Goal: Task Accomplishment & Management: Manage account settings

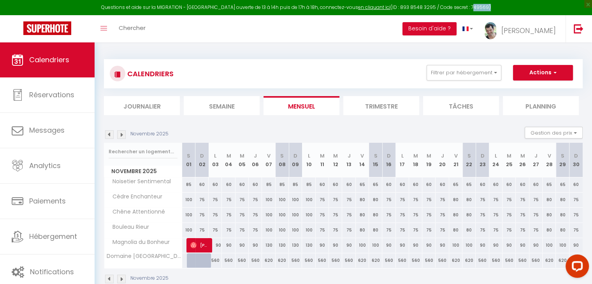
drag, startPoint x: 478, startPoint y: 7, endPoint x: 461, endPoint y: 5, distance: 16.5
click at [461, 5] on div "Questions et aide sur la MIGRATION - Salle Zoom ouverte de 13 à 14h puis de 17h…" at bounding box center [296, 7] width 592 height 15
copy div "749569"
click at [371, 9] on link "en cliquant ici" at bounding box center [374, 7] width 32 height 7
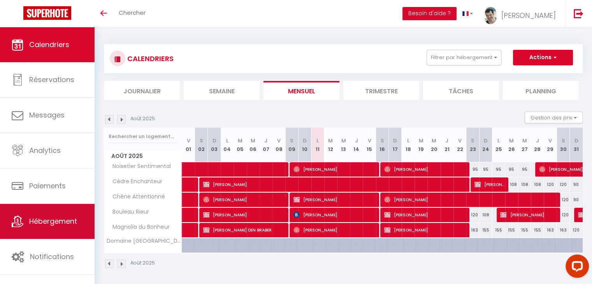
click at [66, 218] on span "Hébergement" at bounding box center [53, 222] width 48 height 10
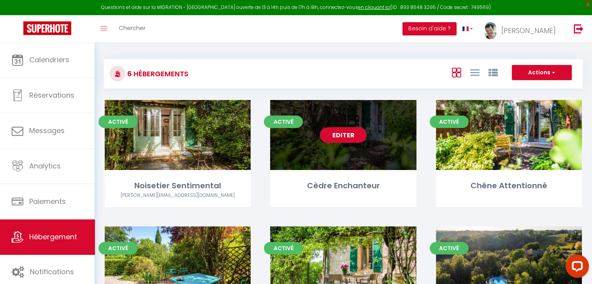
click at [344, 139] on link "Editer" at bounding box center [343, 135] width 47 height 16
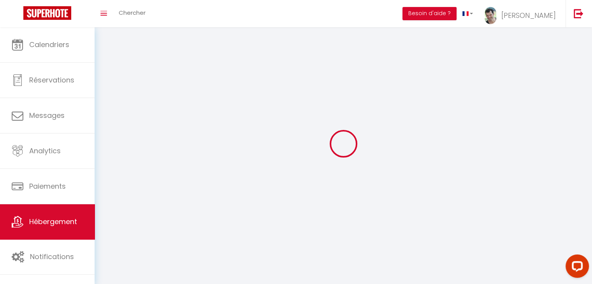
select select "28"
select select
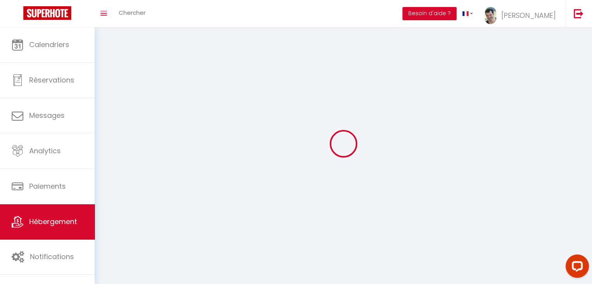
select select
checkbox input "false"
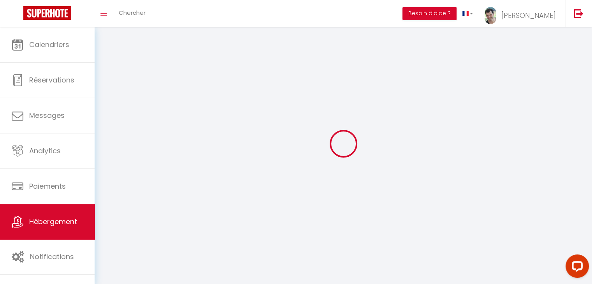
checkbox input "false"
select select
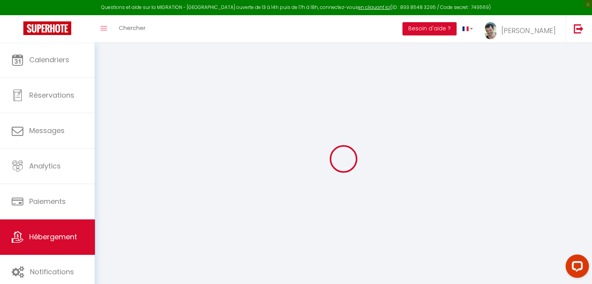
select select
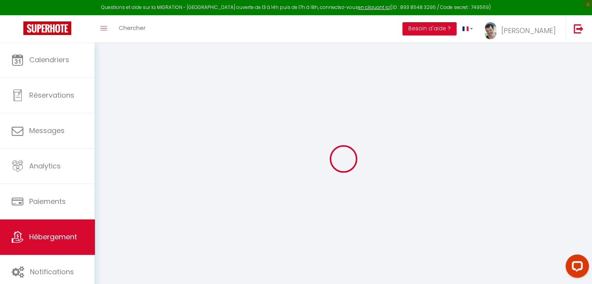
select select
checkbox input "false"
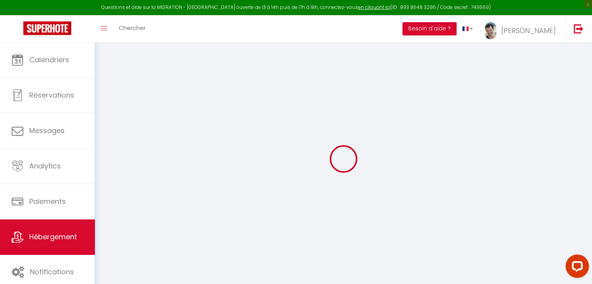
select select
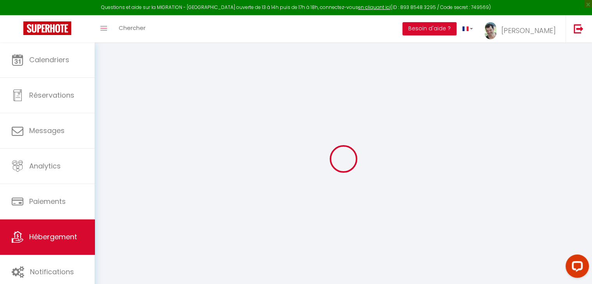
select select
checkbox input "false"
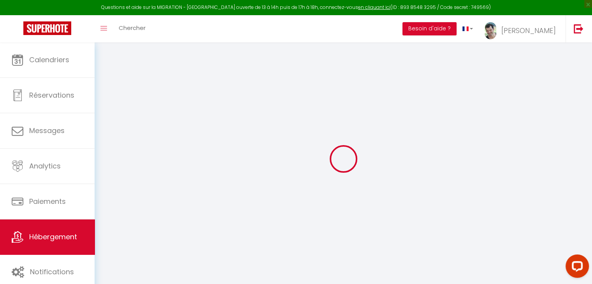
checkbox input "false"
select select
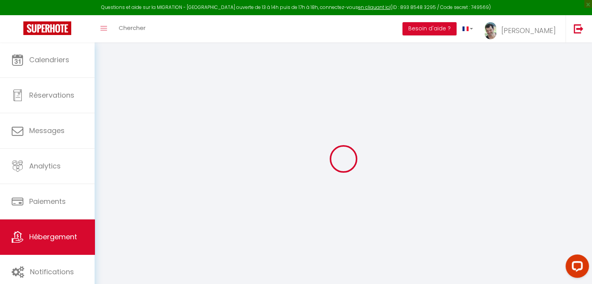
select select
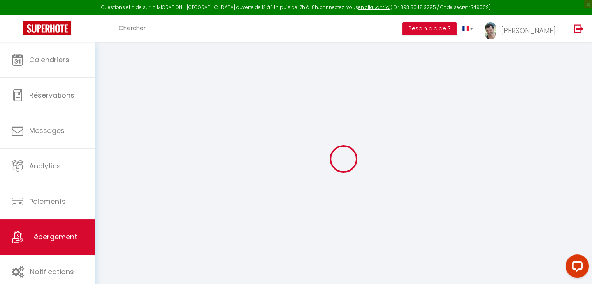
checkbox input "false"
select select
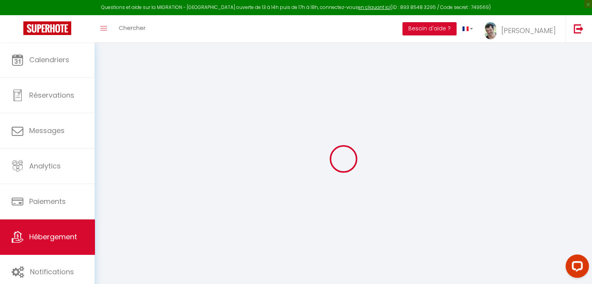
select select
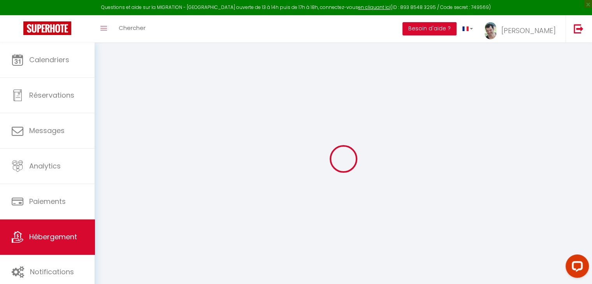
select select
checkbox input "false"
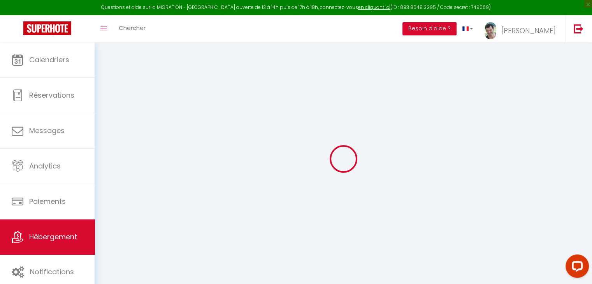
checkbox input "false"
select select
type input "Cèdre Enchanteur"
type input "[PERSON_NAME]"
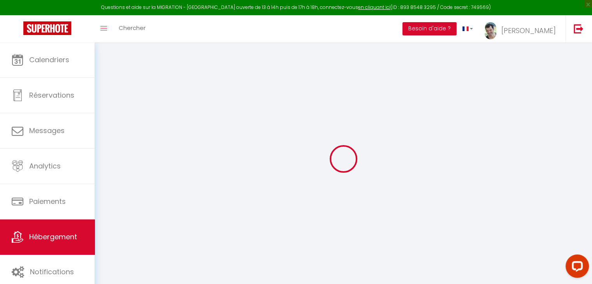
type input "MOLENAT"
type input "[STREET_ADDRESS]"
type input "81600"
type input "GAILLAC"
select select "2"
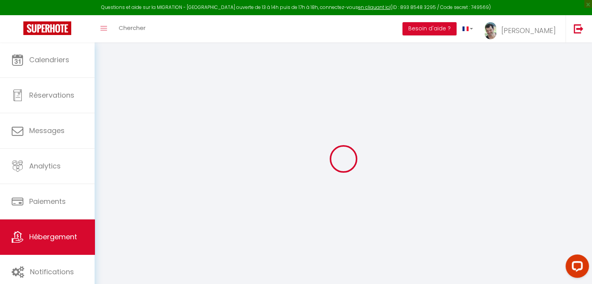
type input "75"
type input "30"
type input "1.05"
type input "400"
select select
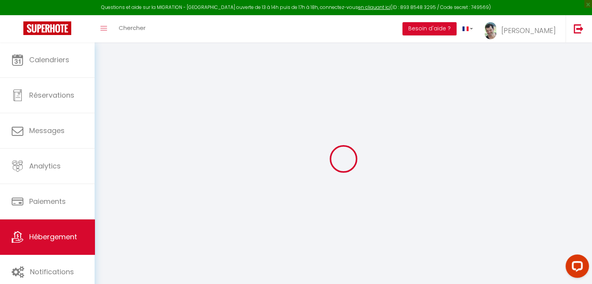
select select
type input "[STREET_ADDRESS]"
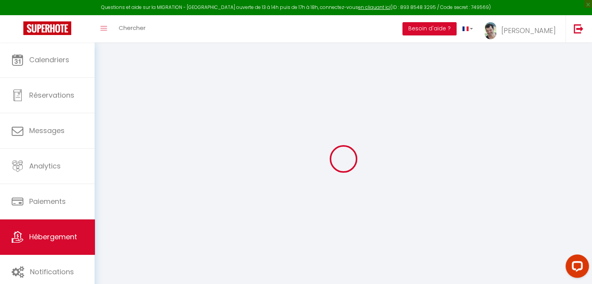
type input "81600"
type input "GAILLAC"
type input "[EMAIL_ADDRESS][DOMAIN_NAME]"
select select "14169"
checkbox input "false"
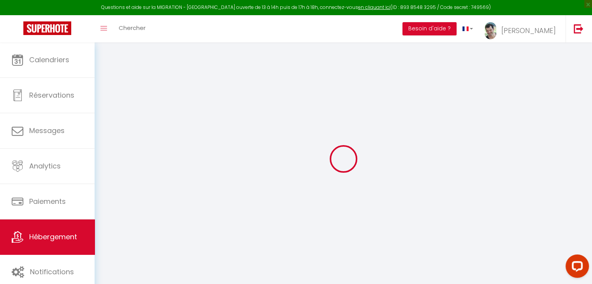
checkbox input "false"
checkbox input "true"
checkbox input "false"
select select
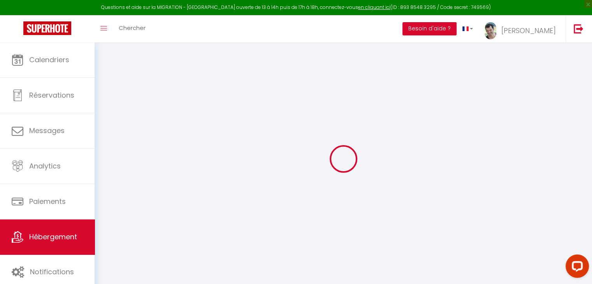
type input "0"
select select "+ 22 %"
select select "+ 18 %"
select select "+ 10 %"
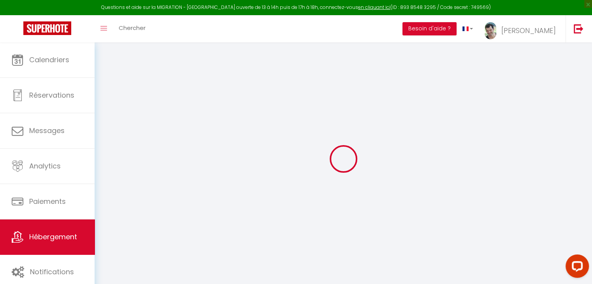
checkbox input "false"
checkbox input "true"
checkbox input "false"
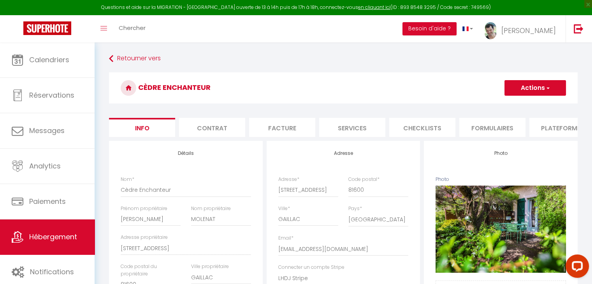
click at [552, 125] on li "Plateformes" at bounding box center [563, 127] width 66 height 19
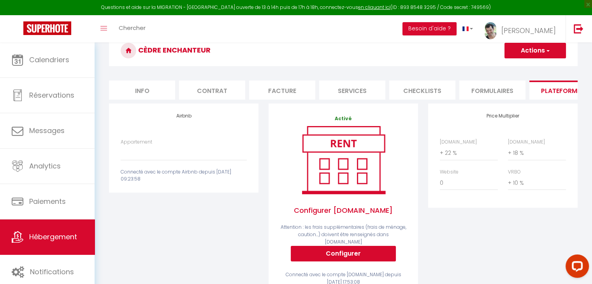
scroll to position [39, 0]
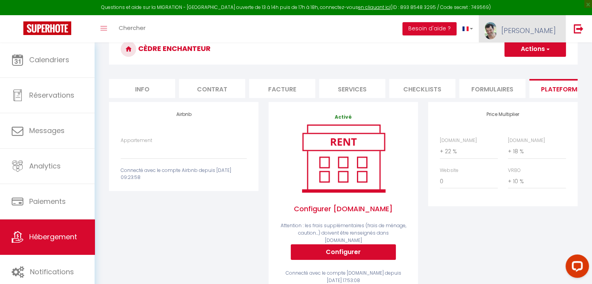
click at [544, 30] on span "[PERSON_NAME]" at bounding box center [529, 31] width 55 height 10
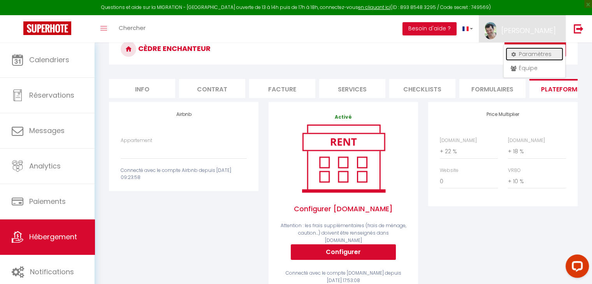
click at [538, 55] on link "Paramètres" at bounding box center [535, 54] width 58 height 13
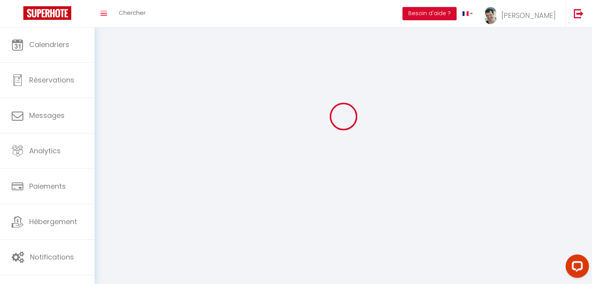
type input "cgDe3VEwbWratCsdav023fSZD"
type input "MeCjlLEkmb3dMoOhqzGB7mOkc"
type input "[URL][DOMAIN_NAME]"
select select "28"
select select "fr"
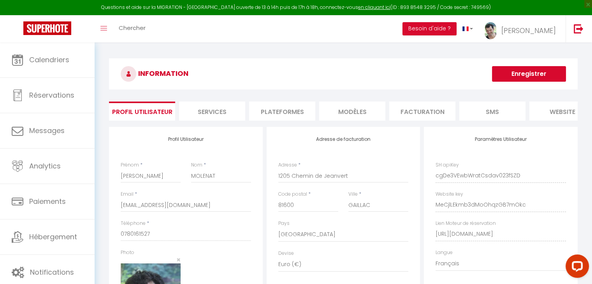
click at [285, 109] on li "Plateformes" at bounding box center [282, 111] width 66 height 19
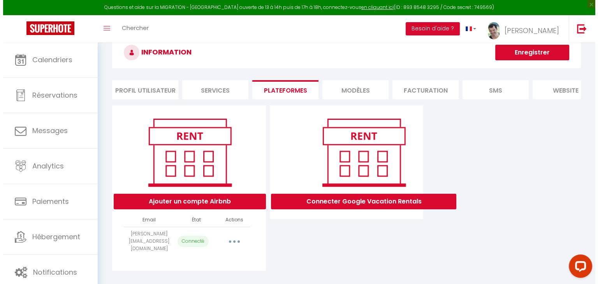
scroll to position [39, 0]
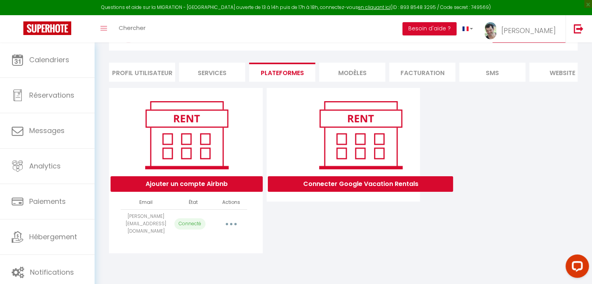
click at [232, 226] on icon "button" at bounding box center [231, 224] width 2 height 2
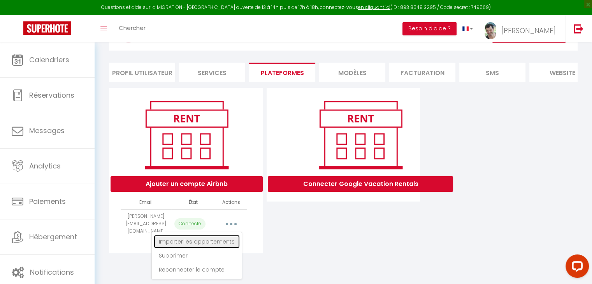
click at [225, 244] on link "Importer les appartements" at bounding box center [197, 241] width 86 height 13
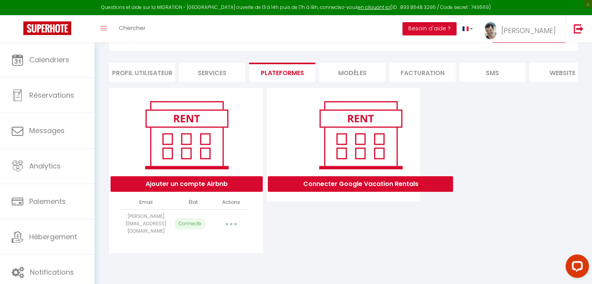
select select "65235"
select select
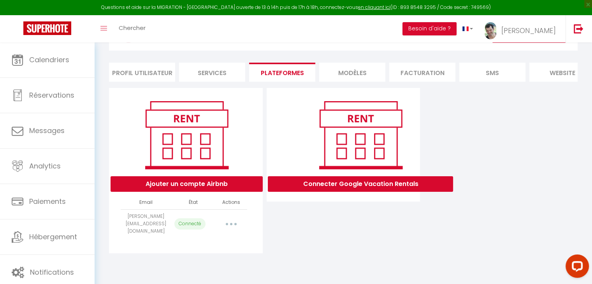
select select
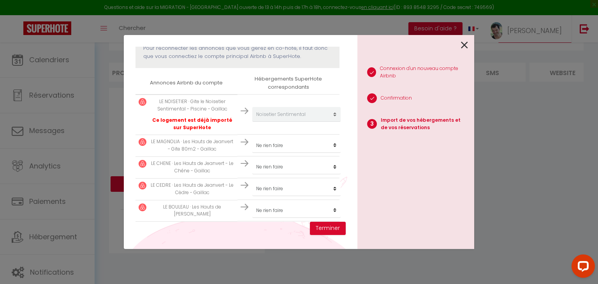
scroll to position [99, 0]
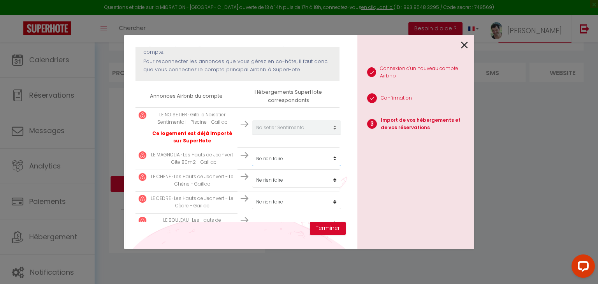
click at [286, 135] on select "Créer un nouveau hébergement Ne rien faire Noisetier Sentimental Cèdre Enchante…" at bounding box center [296, 127] width 88 height 15
select select "65239"
click at [252, 135] on select "Créer un nouveau hébergement Ne rien faire Noisetier Sentimental Cèdre Enchante…" at bounding box center [296, 127] width 88 height 15
click at [283, 135] on select "Créer un nouveau hébergement Ne rien faire Noisetier Sentimental Cèdre Enchante…" at bounding box center [296, 127] width 88 height 15
select select "65237"
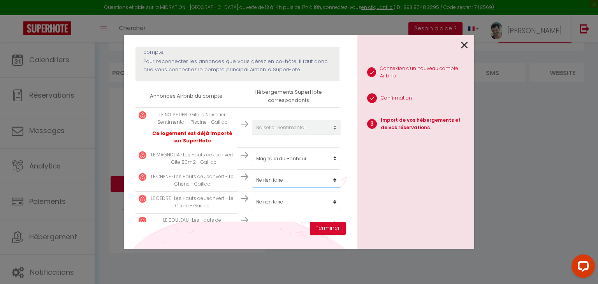
click at [252, 135] on select "Créer un nouveau hébergement Ne rien faire Noisetier Sentimental Cèdre Enchante…" at bounding box center [296, 127] width 88 height 15
click at [280, 135] on select "Créer un nouveau hébergement Ne rien faire Noisetier Sentimental Cèdre Enchante…" at bounding box center [296, 127] width 88 height 15
select select "65236"
click at [252, 135] on select "Créer un nouveau hébergement Ne rien faire Noisetier Sentimental Cèdre Enchante…" at bounding box center [296, 127] width 88 height 15
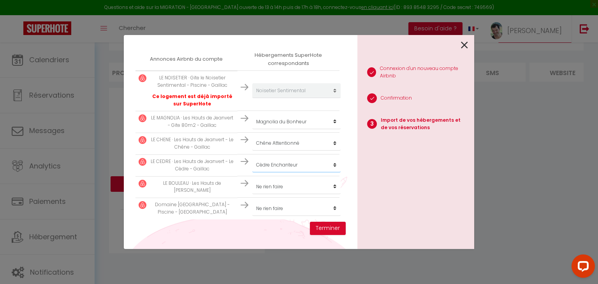
scroll to position [137, 0]
click at [278, 97] on select "Créer un nouveau hébergement Ne rien faire Noisetier Sentimental Cèdre Enchante…" at bounding box center [296, 89] width 88 height 15
select select "65238"
click at [252, 97] on select "Créer un nouveau hébergement Ne rien faire Noisetier Sentimental Cèdre Enchante…" at bounding box center [296, 89] width 88 height 15
click at [277, 97] on select "Créer un nouveau hébergement Ne rien faire Noisetier Sentimental Cèdre Enchante…" at bounding box center [296, 89] width 88 height 15
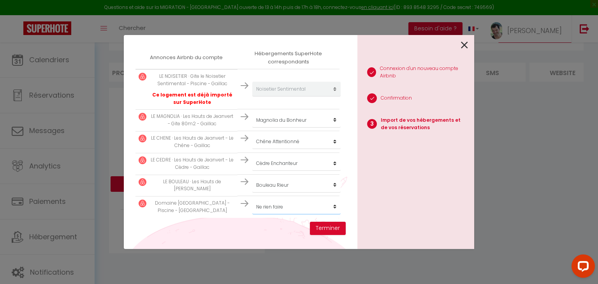
select select "65404"
click at [252, 97] on select "Créer un nouveau hébergement Ne rien faire Noisetier Sentimental Cèdre Enchante…" at bounding box center [296, 89] width 88 height 15
click at [326, 230] on button "Terminer" at bounding box center [328, 228] width 36 height 13
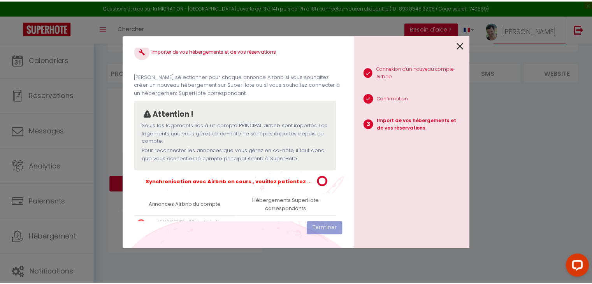
scroll to position [0, 0]
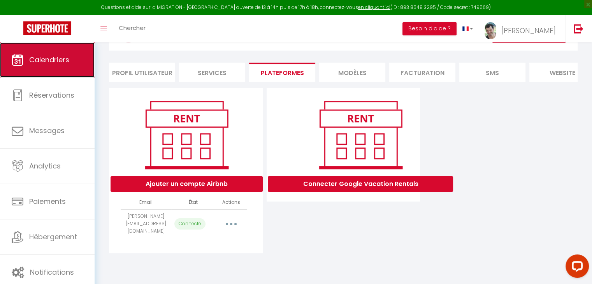
click at [56, 58] on span "Calendriers" at bounding box center [49, 60] width 40 height 10
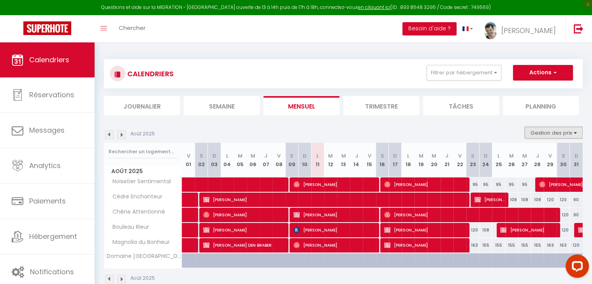
click at [576, 133] on button "Gestion des prix" at bounding box center [554, 133] width 58 height 12
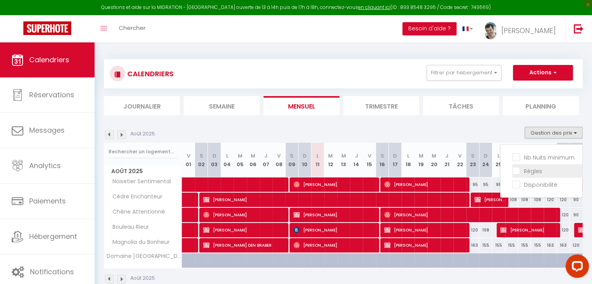
click at [548, 170] on input "Règles" at bounding box center [548, 171] width 70 height 8
checkbox input "true"
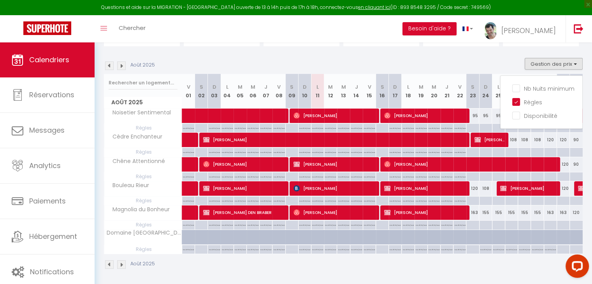
scroll to position [70, 0]
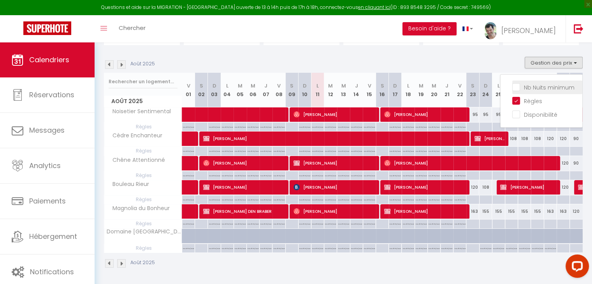
click at [551, 85] on input "Nb Nuits minimum" at bounding box center [548, 87] width 70 height 8
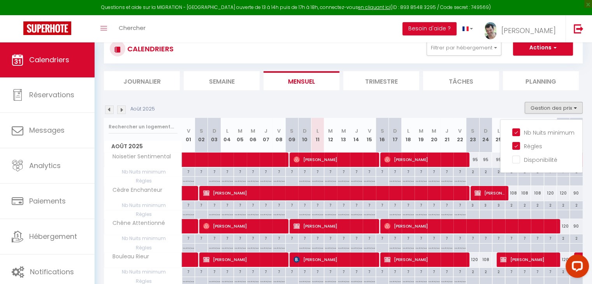
scroll to position [7, 0]
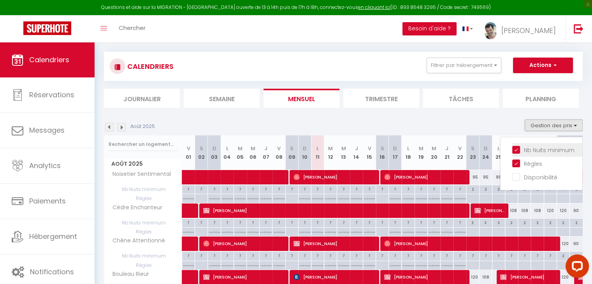
click at [517, 147] on input "Nb Nuits minimum" at bounding box center [548, 150] width 70 height 8
checkbox input "false"
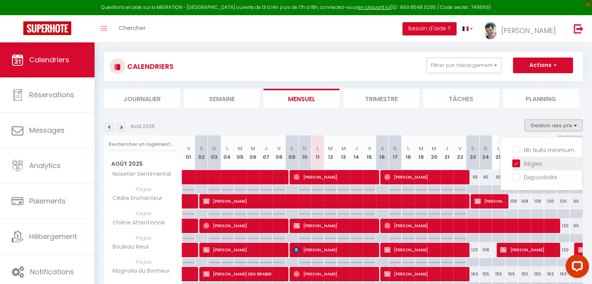
click at [514, 166] on input "Règles" at bounding box center [548, 163] width 70 height 8
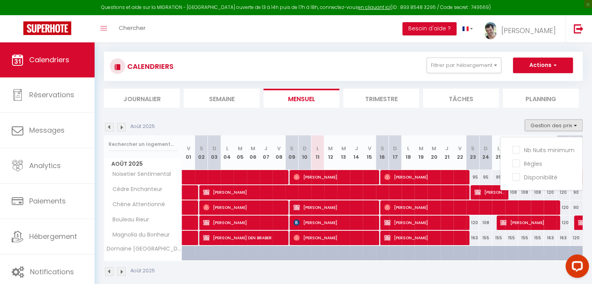
click at [481, 124] on div "Août 2025 Gestion des prix Nb Nuits minimum Règles Disponibilité" at bounding box center [343, 128] width 479 height 16
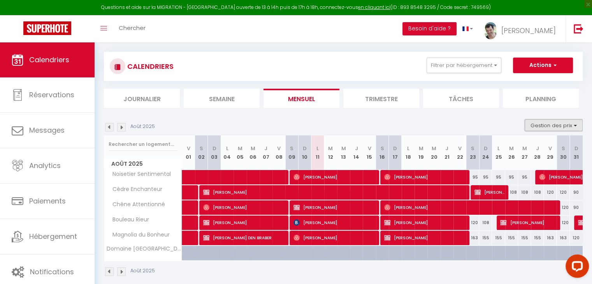
click at [576, 125] on button "Gestion des prix" at bounding box center [554, 126] width 58 height 12
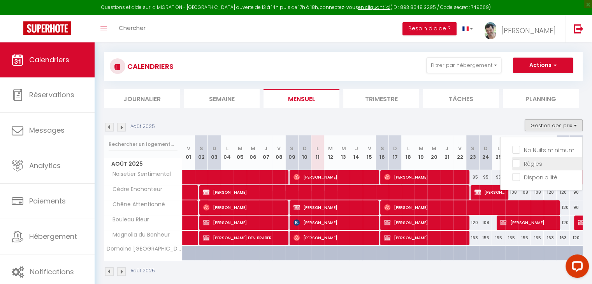
click at [555, 159] on input "Règles" at bounding box center [548, 163] width 70 height 8
checkbox input "true"
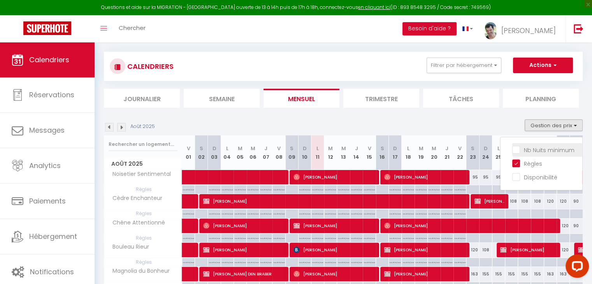
click at [542, 152] on input "Nb Nuits minimum" at bounding box center [548, 150] width 70 height 8
checkbox input "true"
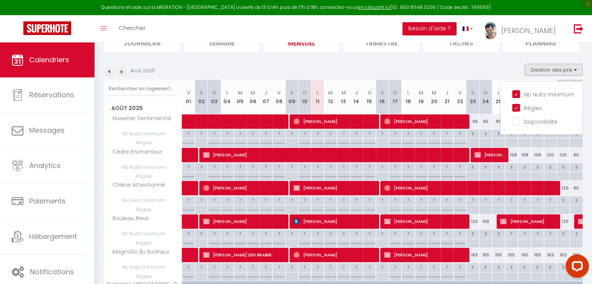
scroll to position [85, 0]
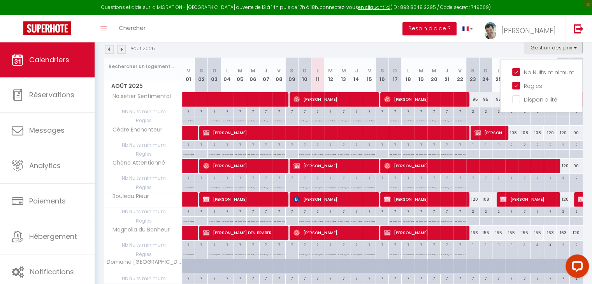
click at [249, 33] on div "Toggle menubar Chercher BUTTON Besoin d'aide ? [PERSON_NAME] Équipe" at bounding box center [321, 28] width 530 height 27
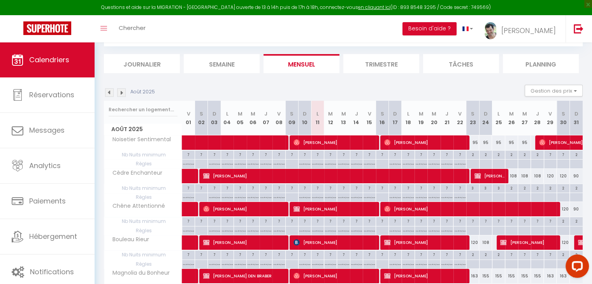
scroll to position [0, 0]
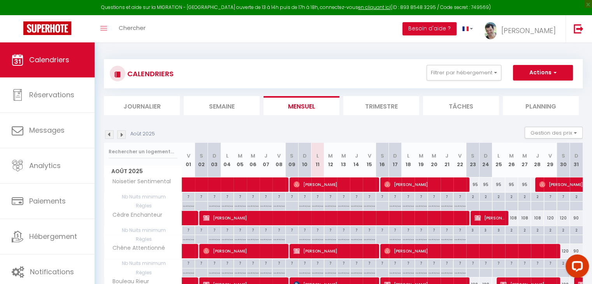
click at [122, 136] on img at bounding box center [121, 134] width 9 height 9
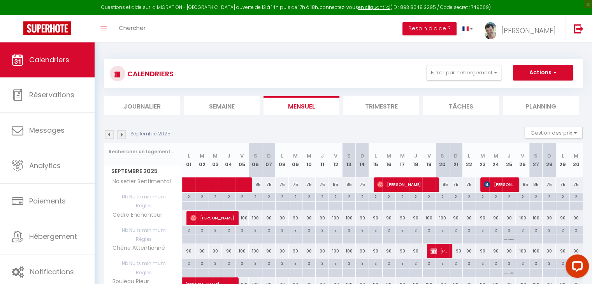
click at [122, 136] on img at bounding box center [121, 134] width 9 height 9
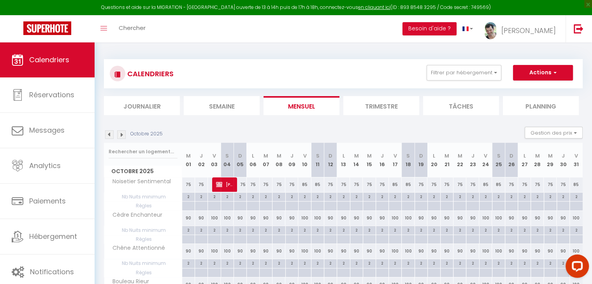
click at [122, 136] on img at bounding box center [121, 134] width 9 height 9
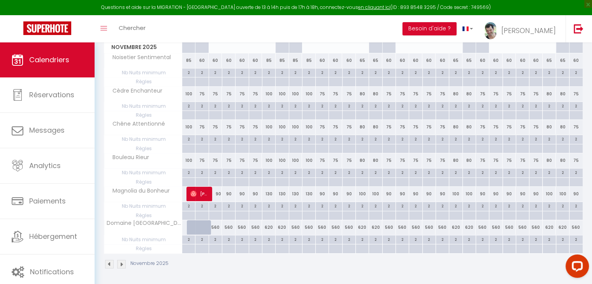
scroll to position [7, 0]
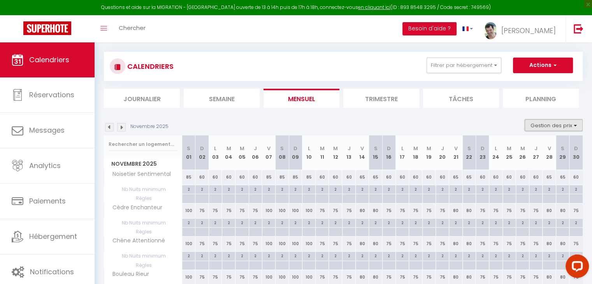
click at [576, 126] on button "Gestion des prix" at bounding box center [554, 126] width 58 height 12
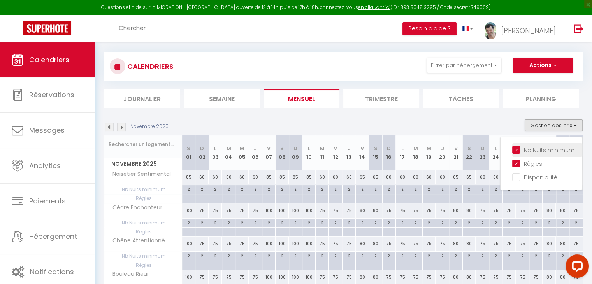
click at [517, 152] on input "Nb Nuits minimum" at bounding box center [548, 150] width 70 height 8
checkbox input "false"
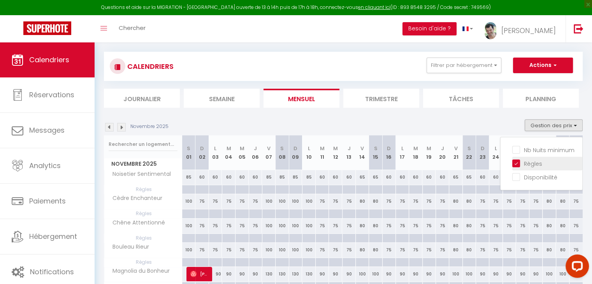
click at [519, 160] on input "Règles" at bounding box center [548, 163] width 70 height 8
checkbox input "false"
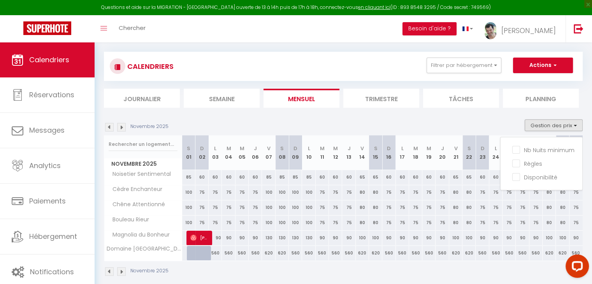
click at [111, 128] on img at bounding box center [109, 127] width 9 height 9
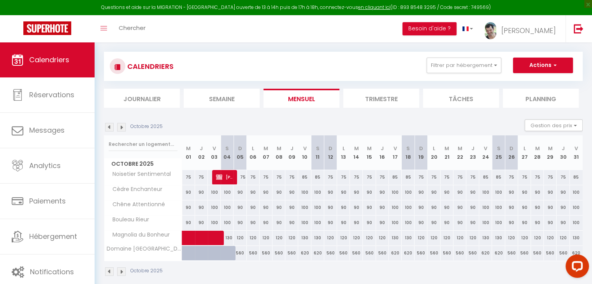
click at [110, 128] on img at bounding box center [109, 127] width 9 height 9
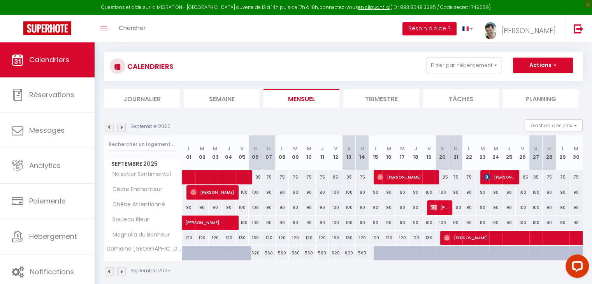
click at [110, 128] on img at bounding box center [109, 127] width 9 height 9
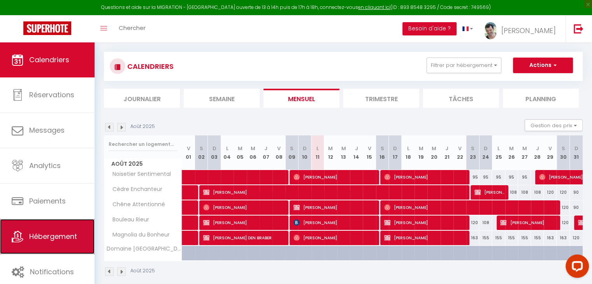
click at [58, 238] on span "Hébergement" at bounding box center [53, 237] width 48 height 10
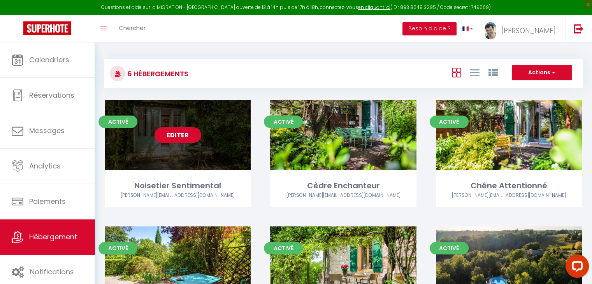
click at [181, 137] on link "Editer" at bounding box center [178, 135] width 47 height 16
select select "3"
select select "2"
select select "1"
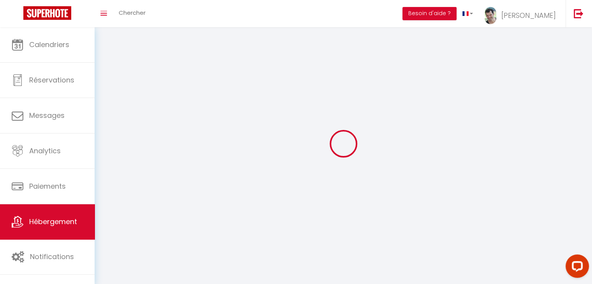
select select
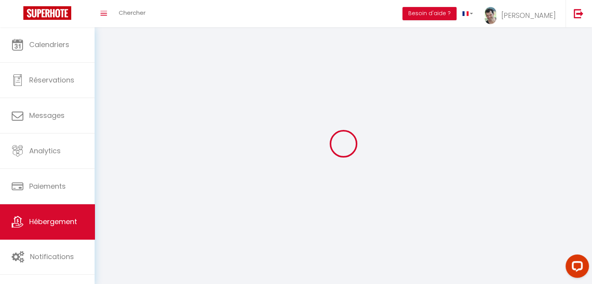
select select
checkbox input "false"
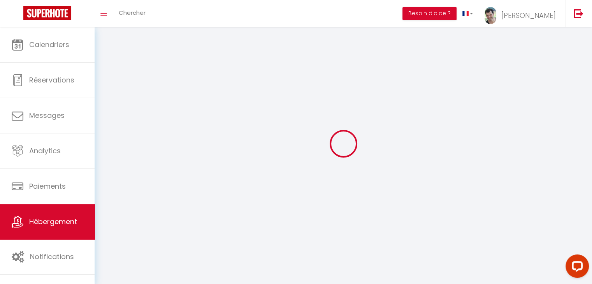
checkbox input "false"
select select
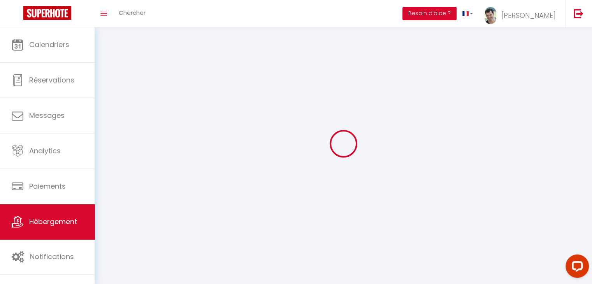
select select
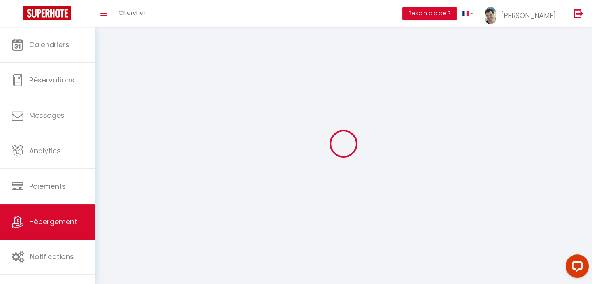
checkbox input "false"
select select
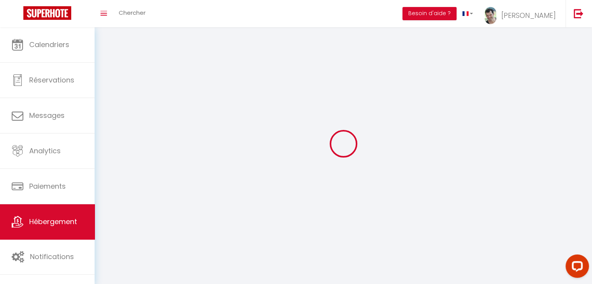
select select
select select "28"
select select
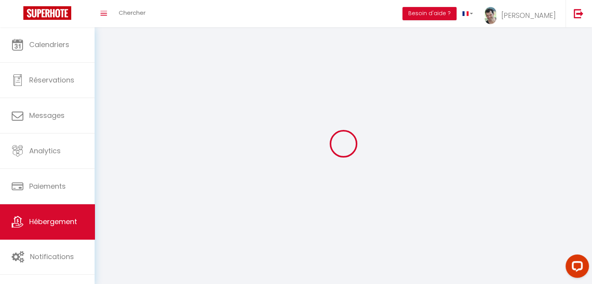
select select
checkbox input "false"
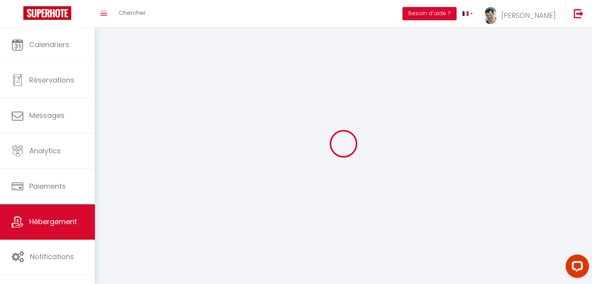
checkbox input "false"
select select
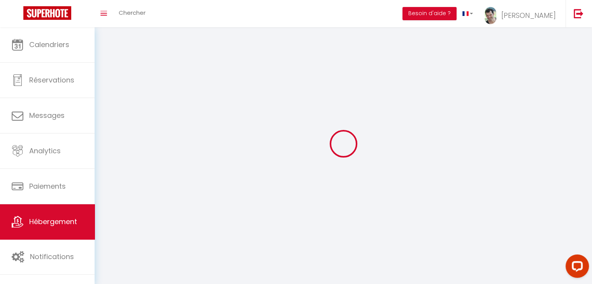
select select
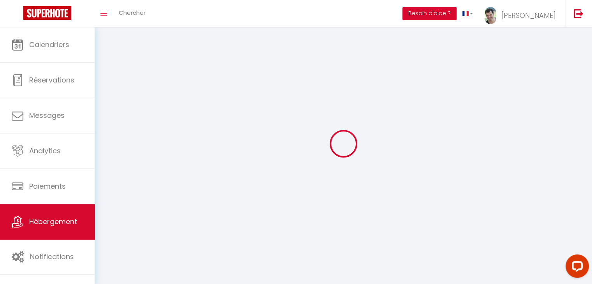
select select
checkbox input "false"
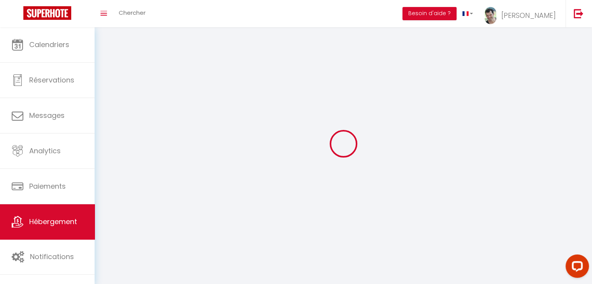
select select
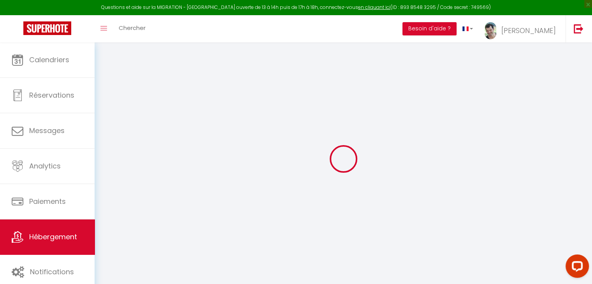
select select "+ 22 %"
select select "+ 18 %"
select select "+ 10 %"
checkbox input "false"
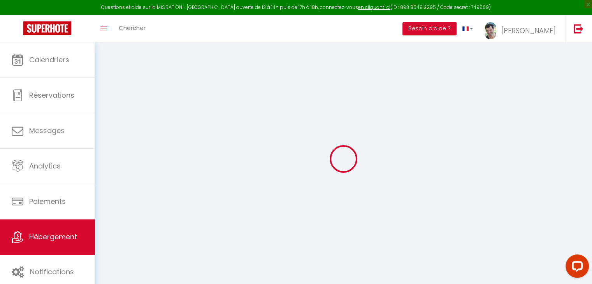
checkbox input "true"
checkbox input "false"
select select "8271-867338862256676516"
select select "365"
select select "EUR"
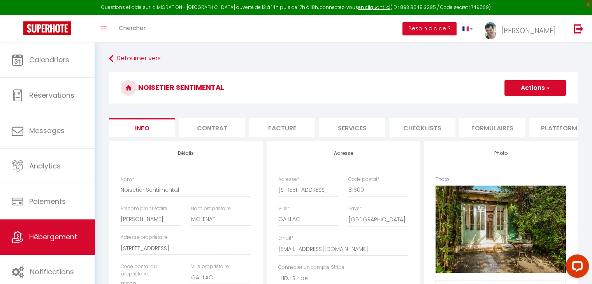
click at [569, 125] on li "Plateformes" at bounding box center [563, 127] width 66 height 19
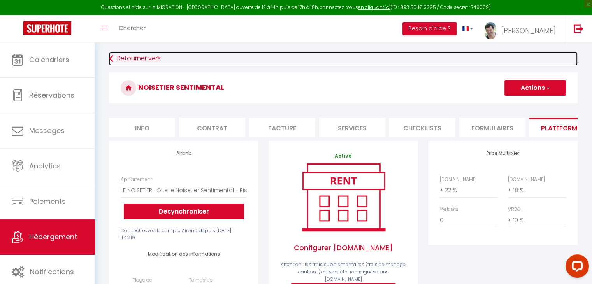
click at [133, 58] on link "Retourner vers" at bounding box center [343, 59] width 469 height 14
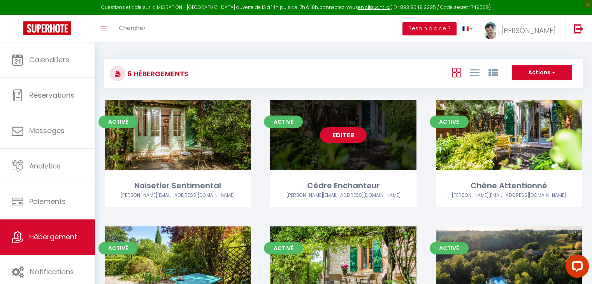
click at [348, 132] on link "Editer" at bounding box center [343, 135] width 47 height 16
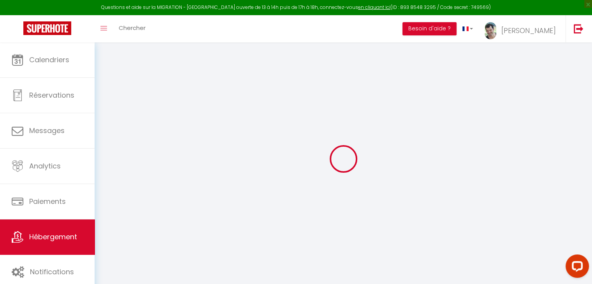
select select "+ 22 %"
select select "+ 18 %"
select select "+ 10 %"
checkbox input "false"
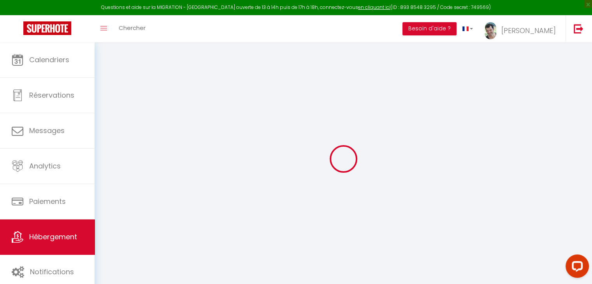
checkbox input "true"
checkbox input "false"
select select "8271-868870985120520022"
select select "365"
select select "EUR"
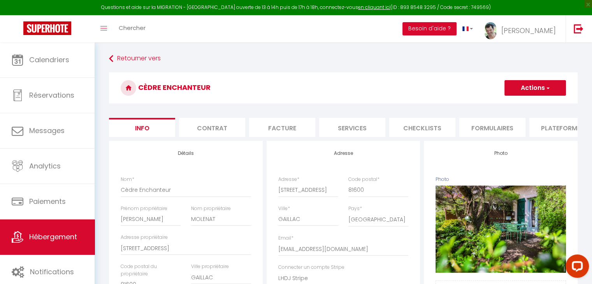
click at [559, 126] on li "Plateformes" at bounding box center [563, 127] width 66 height 19
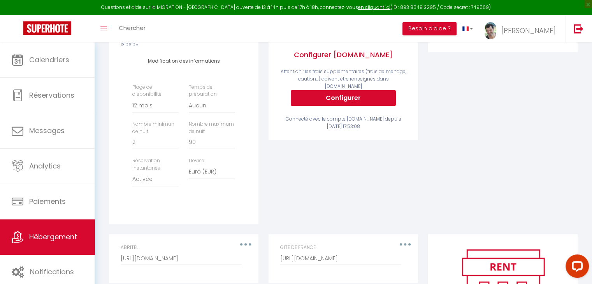
scroll to position [195, 0]
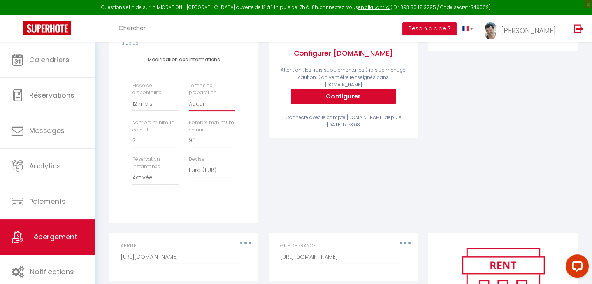
click at [200, 110] on select "Aucun 1 nuit avant et après chaque réservation 2 nuits avant et après chaque ré…" at bounding box center [212, 104] width 46 height 15
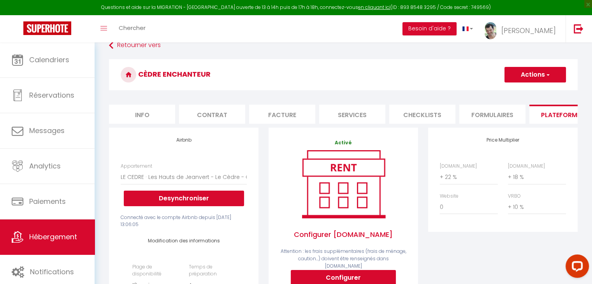
scroll to position [0, 0]
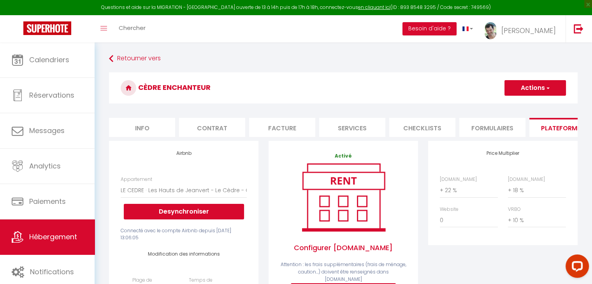
click at [517, 90] on button "Actions" at bounding box center [536, 88] width 62 height 16
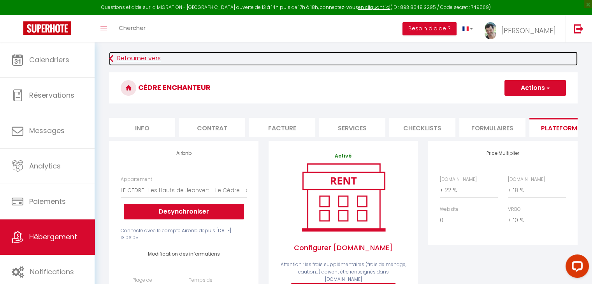
click at [126, 53] on link "Retourner vers" at bounding box center [343, 59] width 469 height 14
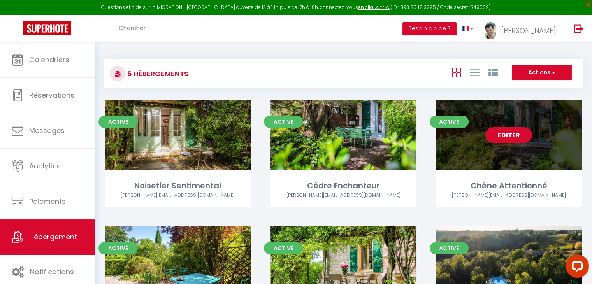
click at [513, 137] on link "Editer" at bounding box center [509, 135] width 47 height 16
select select "3"
select select "2"
select select "1"
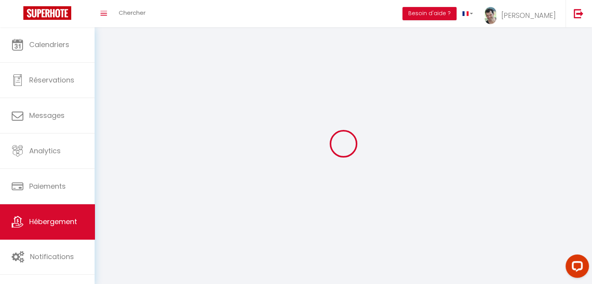
select select
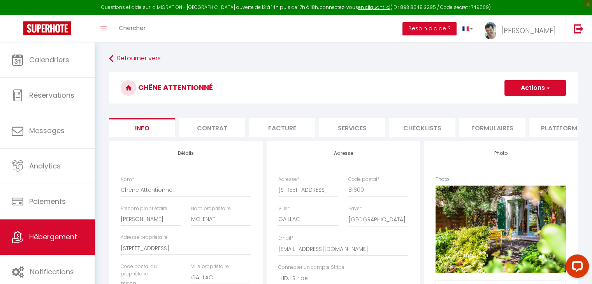
click at [559, 127] on li "Plateformes" at bounding box center [563, 127] width 66 height 19
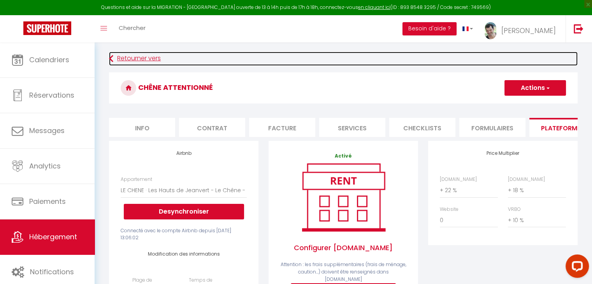
click at [136, 58] on link "Retourner vers" at bounding box center [343, 59] width 469 height 14
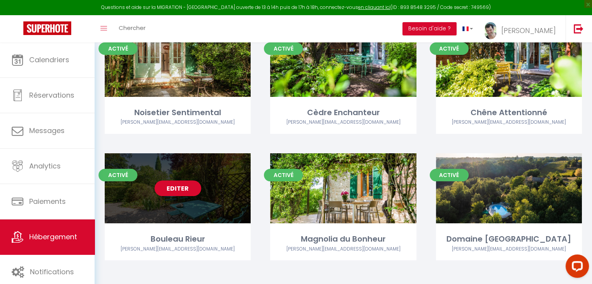
scroll to position [78, 0]
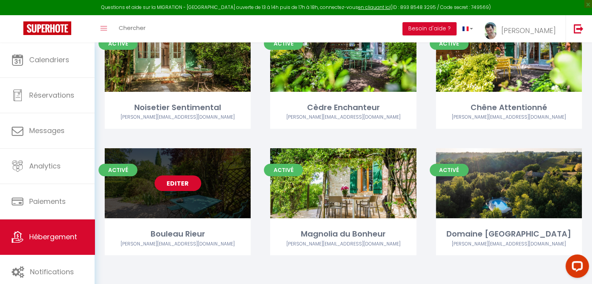
click at [177, 176] on link "Editer" at bounding box center [178, 184] width 47 height 16
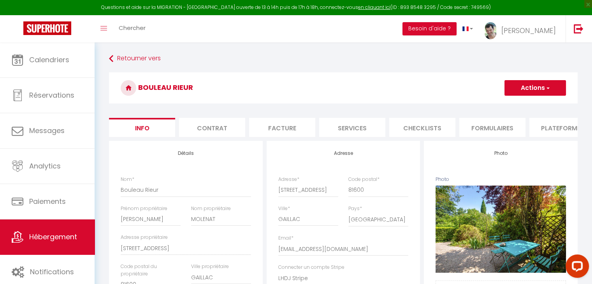
click at [550, 132] on li "Plateformes" at bounding box center [563, 127] width 66 height 19
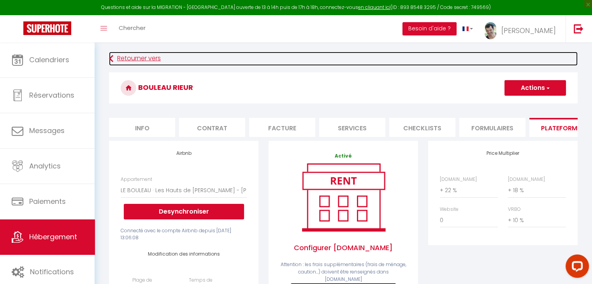
click at [145, 60] on link "Retourner vers" at bounding box center [343, 59] width 469 height 14
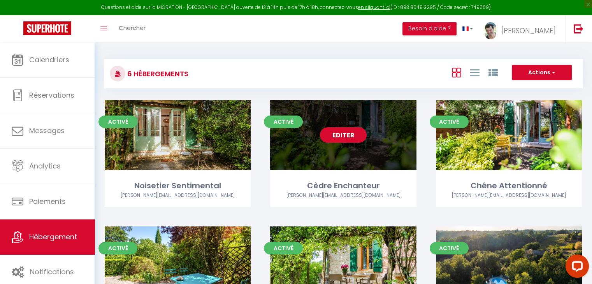
scroll to position [78, 0]
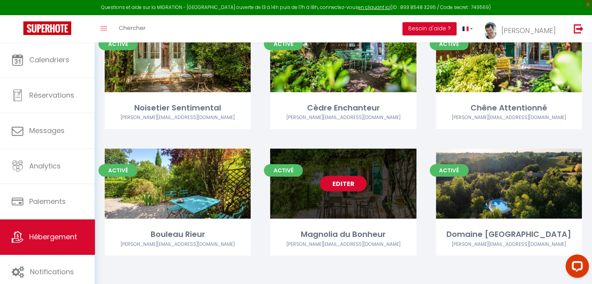
click at [344, 184] on link "Editer" at bounding box center [343, 184] width 47 height 16
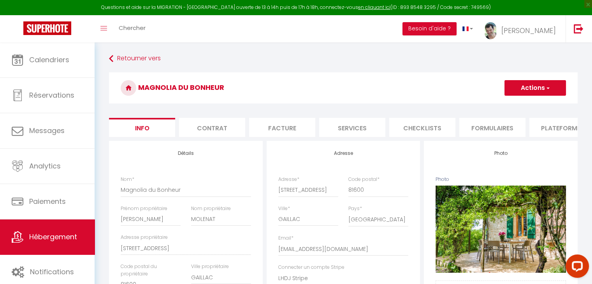
click at [547, 129] on li "Plateformes" at bounding box center [563, 127] width 66 height 19
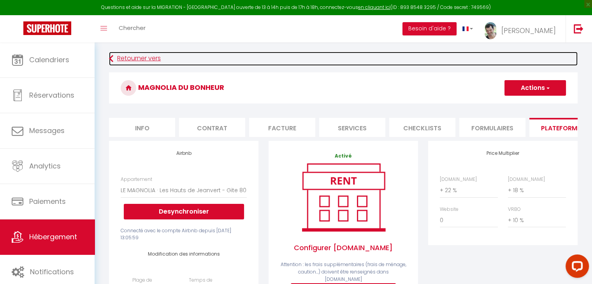
click at [124, 58] on link "Retourner vers" at bounding box center [343, 59] width 469 height 14
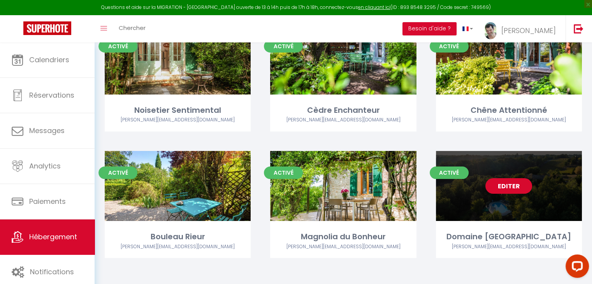
scroll to position [78, 0]
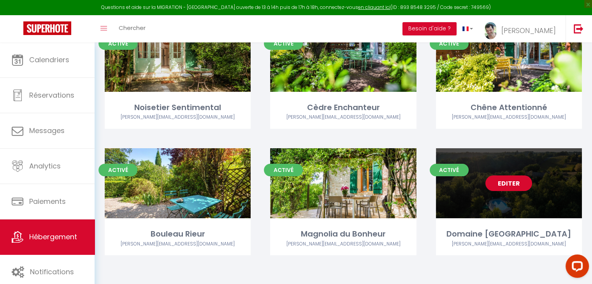
click at [516, 183] on link "Editer" at bounding box center [509, 184] width 47 height 16
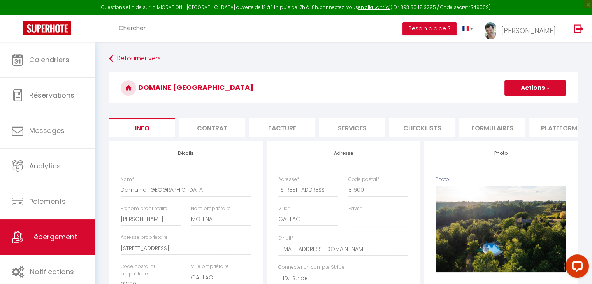
click at [564, 132] on li "Plateformes" at bounding box center [563, 127] width 66 height 19
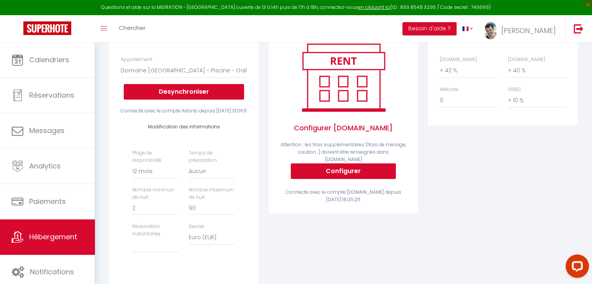
scroll to position [78, 0]
